Goal: Transaction & Acquisition: Purchase product/service

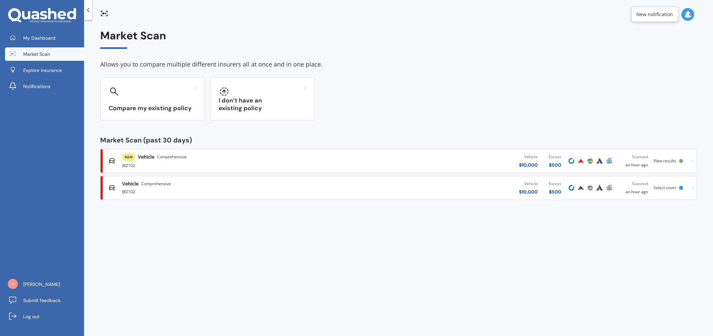
click at [150, 157] on span "Vehicle" at bounding box center [146, 157] width 16 height 7
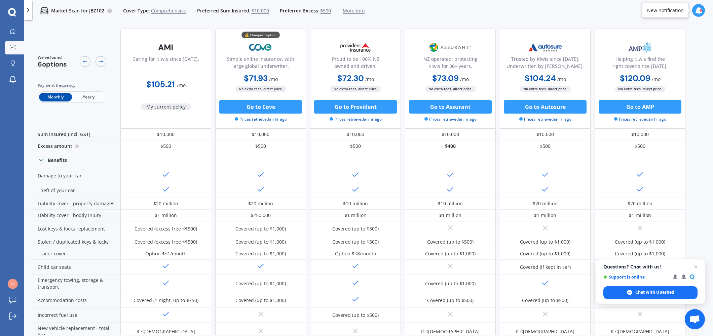
click at [92, 96] on span "Yearly" at bounding box center [88, 97] width 33 height 9
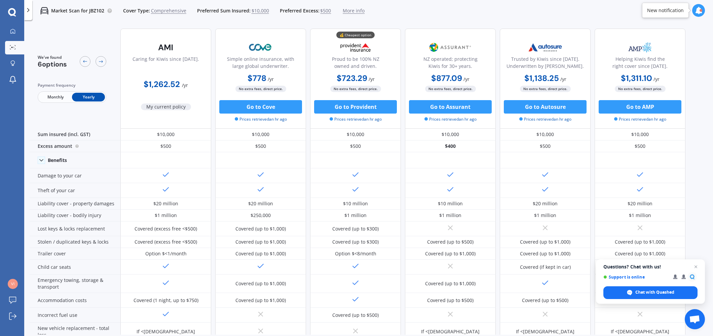
drag, startPoint x: 78, startPoint y: 12, endPoint x: 42, endPoint y: 15, distance: 36.1
click at [76, 12] on p "Market Scan for JBZ102" at bounding box center [77, 10] width 53 height 7
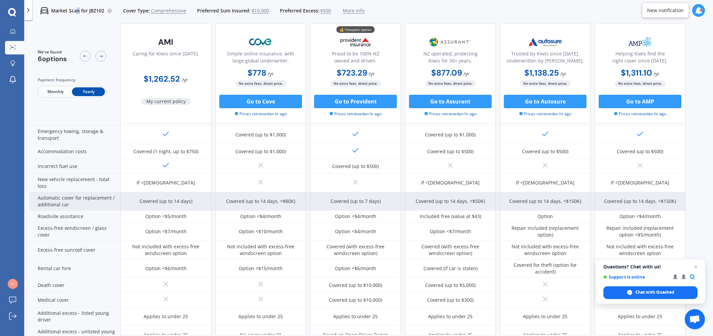
scroll to position [154, 0]
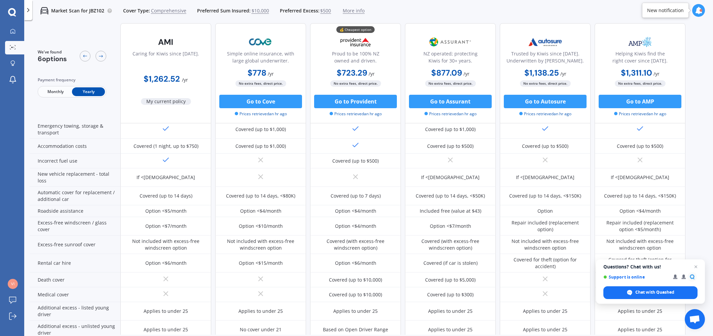
click at [359, 64] on div "Proud to be 100% NZ owned and driven." at bounding box center [355, 58] width 79 height 17
click at [367, 45] on img at bounding box center [355, 42] width 44 height 17
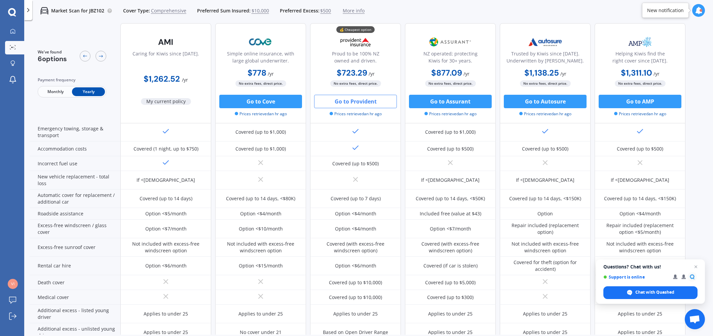
click at [368, 102] on button "Go to Provident" at bounding box center [355, 101] width 83 height 13
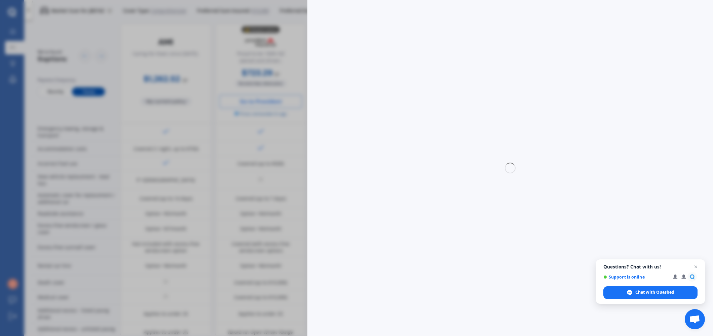
select select "full"
select select "[STREET_ADDRESS][PERSON_NAME]"
select select "MAZDA"
select select "CX5"
select select "NO"
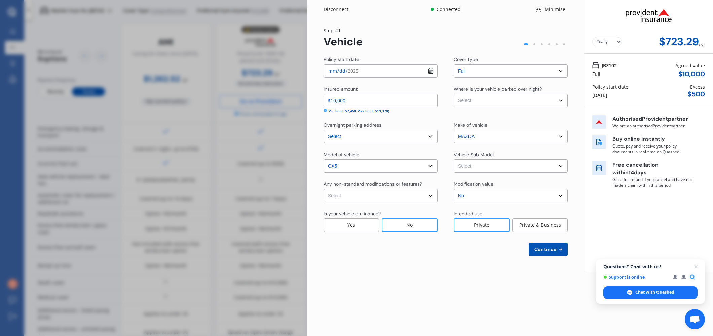
click at [484, 105] on select "Select Garage (fully enclosed) Off Street Parking Other" at bounding box center [511, 100] width 114 height 13
click at [454, 94] on select "Select Garage (fully enclosed) Off Street Parking Other" at bounding box center [511, 100] width 114 height 13
click at [485, 103] on select "Select Garage (fully enclosed) Off Street Parking Other" at bounding box center [511, 100] width 114 height 13
click at [454, 94] on select "Select Garage (fully enclosed) Off Street Parking Other" at bounding box center [511, 100] width 114 height 13
click at [486, 98] on select "Select Garage (fully enclosed) Off Street Parking Other" at bounding box center [511, 100] width 114 height 13
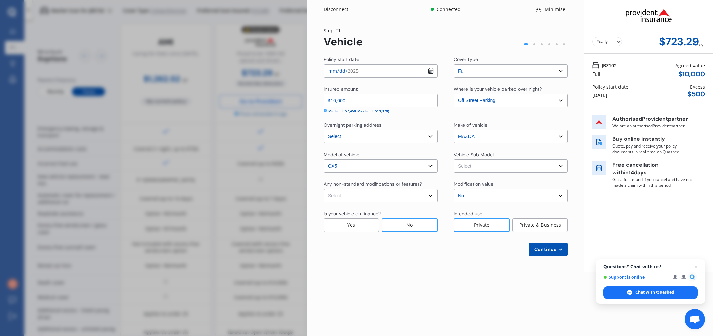
select select "GARAGE"
click at [454, 94] on select "Select Garage (fully enclosed) Off Street Parking Other" at bounding box center [511, 100] width 114 height 13
click at [489, 167] on select "Select CX-5 GSX. Wagon 5dr Skyactiv 6sp 2.0i MY15" at bounding box center [511, 165] width 114 height 13
select select "NZVMAZD2015AEBD"
click at [454, 159] on select "Select CX-5 GSX. Wagon 5dr Skyactiv 6sp 2.0i MY15" at bounding box center [511, 165] width 114 height 13
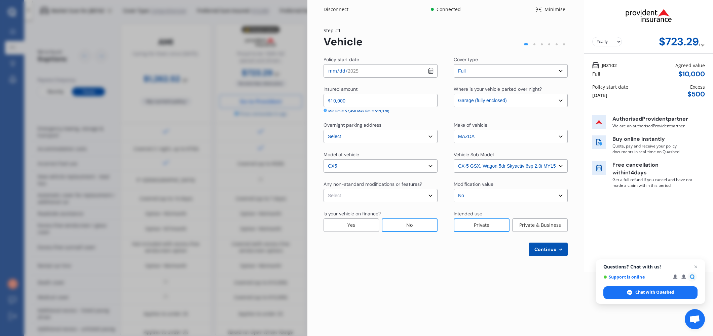
click at [418, 197] on select "Select None [MEDICAL_DATA] System(NOS) Roll Cage Full Racing Harness" at bounding box center [381, 195] width 114 height 13
select select "none"
click at [324, 189] on select "Select None [MEDICAL_DATA] System(NOS) Roll Cage Full Racing Harness" at bounding box center [381, 195] width 114 height 13
click at [558, 251] on icon at bounding box center [561, 249] width 6 height 5
select select "29"
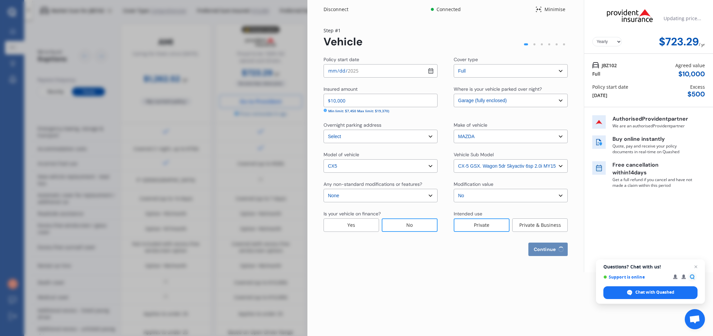
select select "01"
select select "1971"
select select "NZ_FULL"
select select "0"
select select "25"
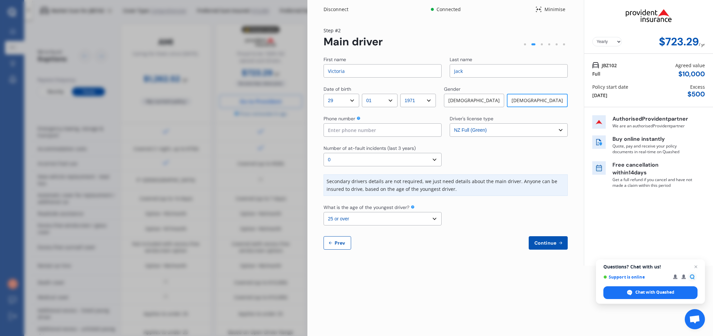
click at [520, 133] on select "Select driver's license type NZ Full (Green) NZ Supervised (Green) NZ Restricte…" at bounding box center [509, 129] width 118 height 13
click at [367, 132] on input at bounding box center [383, 129] width 118 height 13
type input "021552550"
click at [431, 156] on select "Select number of at-fault incidents (last 3 years) 0 1 2 3 4 5 or more" at bounding box center [383, 159] width 118 height 13
click at [426, 218] on select "Select the age of the youngest driver. 16 17 18 19 20 21 22 23 24 25 or over" at bounding box center [383, 218] width 118 height 13
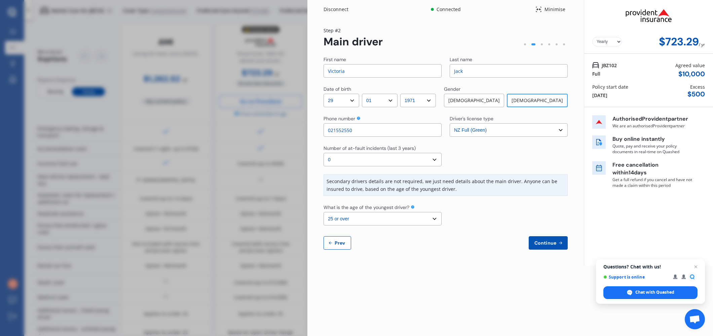
click at [543, 240] on span "Continue" at bounding box center [545, 242] width 25 height 5
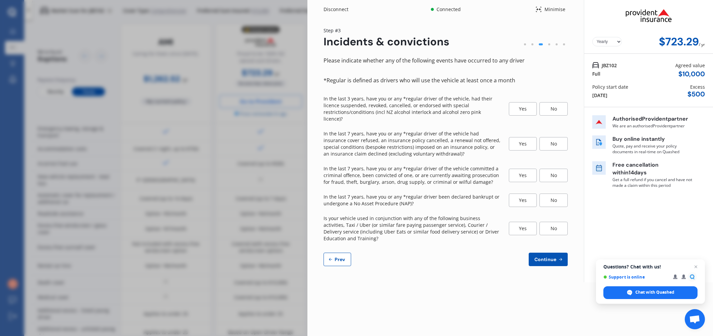
drag, startPoint x: 553, startPoint y: 109, endPoint x: 554, endPoint y: 125, distance: 15.9
click at [553, 109] on div "No" at bounding box center [553, 108] width 28 height 13
drag, startPoint x: 555, startPoint y: 137, endPoint x: 555, endPoint y: 169, distance: 31.6
click at [555, 137] on div "No" at bounding box center [553, 143] width 28 height 13
click at [555, 172] on div "No" at bounding box center [553, 175] width 28 height 13
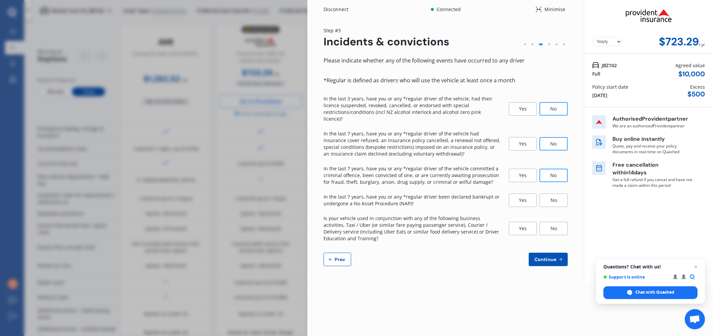
click at [555, 195] on div "No" at bounding box center [553, 200] width 28 height 13
drag, startPoint x: 553, startPoint y: 224, endPoint x: 550, endPoint y: 237, distance: 13.5
click at [554, 225] on div "No" at bounding box center [553, 228] width 28 height 13
click at [550, 257] on span "Continue" at bounding box center [545, 259] width 25 height 5
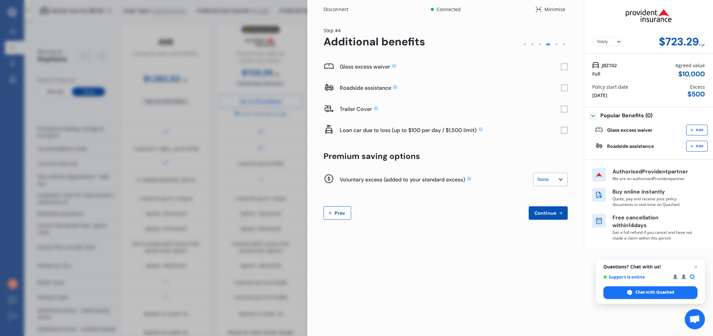
click at [557, 182] on select "None $200 $450 $700 $950 $1,200 $1,700" at bounding box center [550, 179] width 35 height 13
select select "450"
click at [533, 173] on select "None $200 $450 $700 $950 $1,200 $1,700" at bounding box center [550, 179] width 35 height 13
click at [557, 214] on span "Continue" at bounding box center [545, 213] width 25 height 5
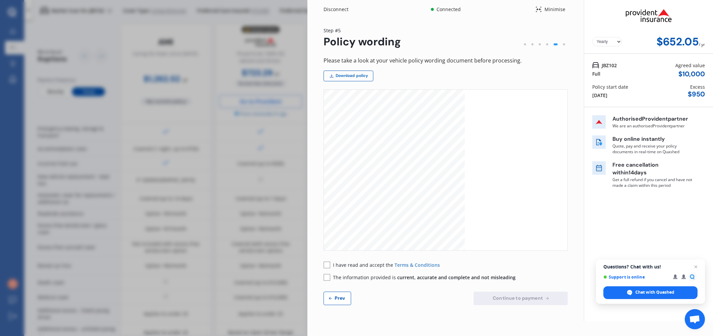
click at [360, 75] on link "Download policy" at bounding box center [349, 76] width 50 height 11
click at [336, 299] on span "Prev" at bounding box center [339, 298] width 13 height 5
select select "450"
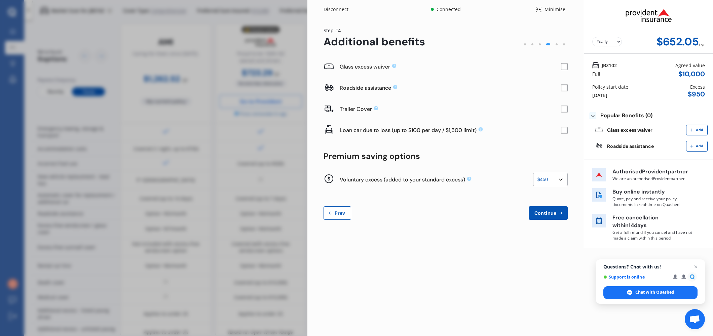
click at [329, 212] on icon at bounding box center [330, 213] width 5 height 5
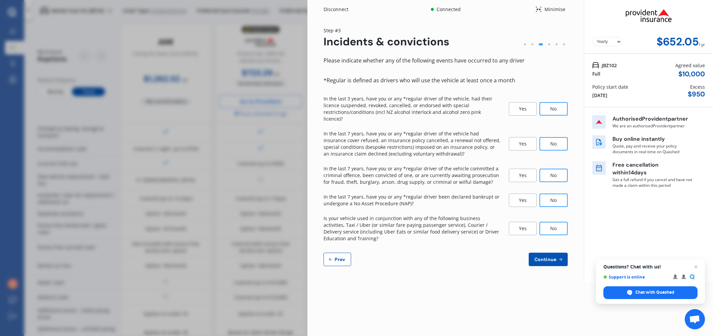
click at [553, 257] on span "Continue" at bounding box center [545, 259] width 25 height 5
click at [697, 265] on span "Open chat" at bounding box center [696, 267] width 8 height 8
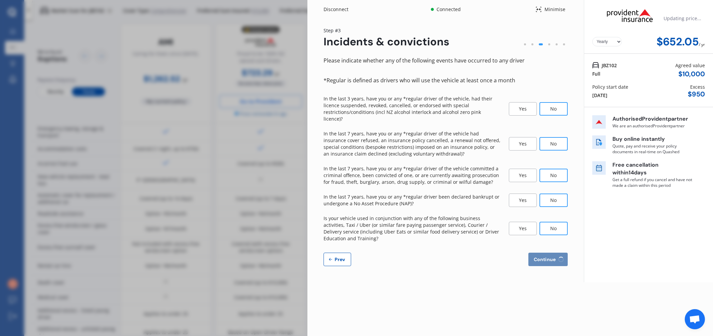
select select "450"
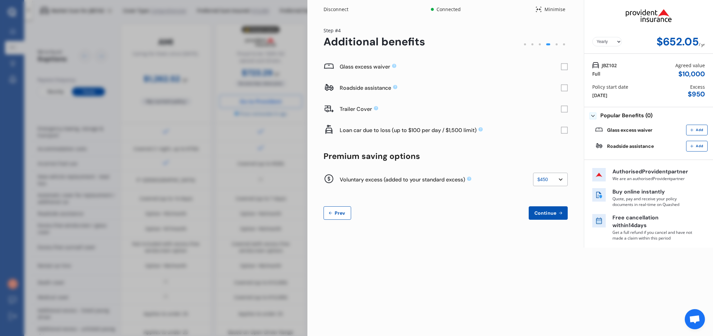
click at [555, 184] on select "None $200 $450 $700 $950 $1,200 $1,700" at bounding box center [550, 179] width 35 height 13
click at [533, 173] on select "None $200 $450 $700 $950 $1,200 $1,700" at bounding box center [550, 179] width 35 height 13
click at [556, 217] on button "Continue" at bounding box center [548, 213] width 39 height 13
click at [556, 217] on button "Continue" at bounding box center [547, 213] width 39 height 13
drag, startPoint x: 696, startPoint y: 93, endPoint x: 599, endPoint y: 67, distance: 100.4
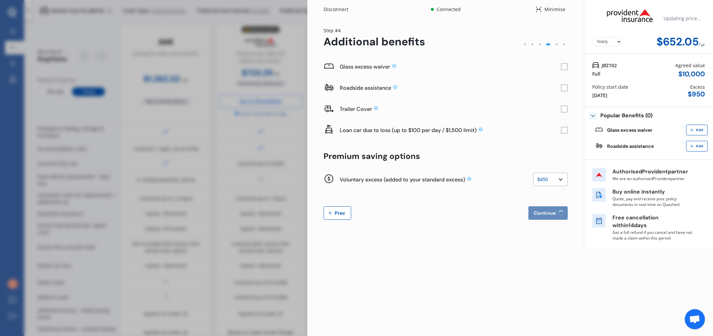
click at [691, 94] on div "$ 950" at bounding box center [696, 94] width 17 height 8
click at [611, 41] on select "Yearly Monthly" at bounding box center [607, 41] width 30 height 9
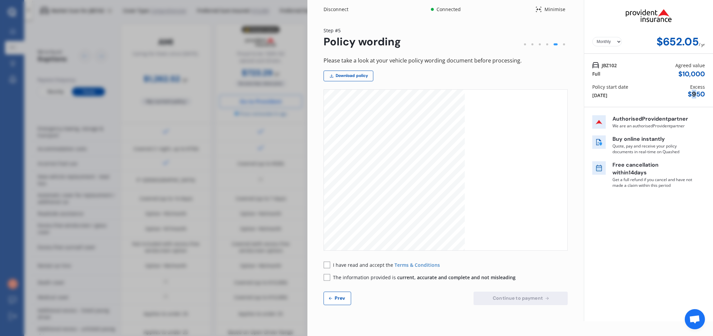
click at [592, 37] on select "Yearly Monthly" at bounding box center [607, 41] width 30 height 9
click at [608, 43] on select "Yearly Monthly" at bounding box center [607, 41] width 30 height 9
select select "Yearly"
click at [592, 37] on select "Yearly Monthly" at bounding box center [607, 41] width 30 height 9
